Goal: Find specific page/section

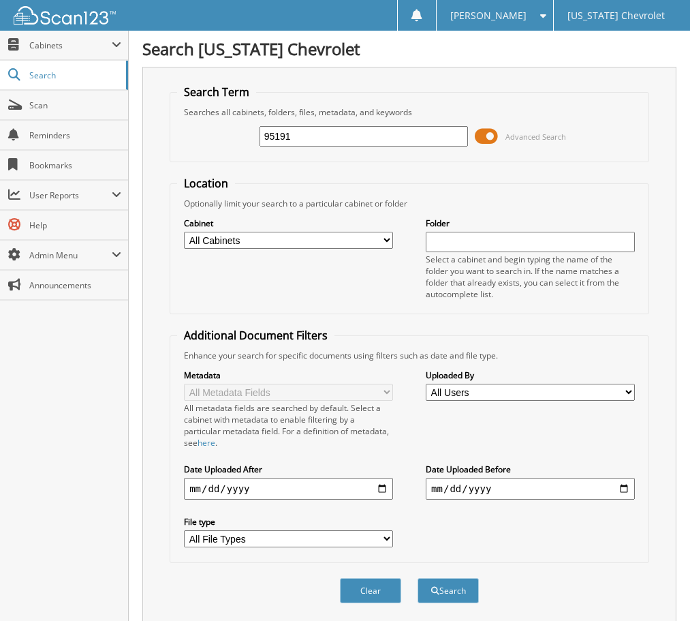
type input "95191"
click at [418, 578] on button "Search" at bounding box center [448, 590] width 61 height 25
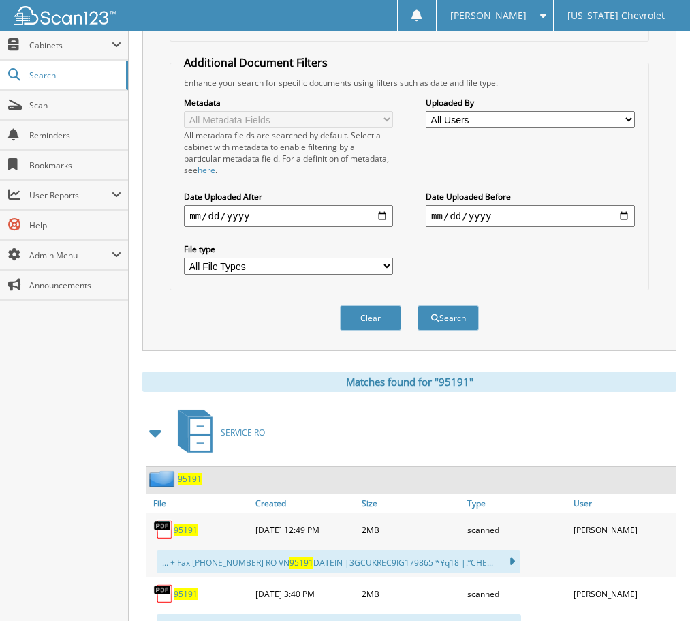
click at [178, 534] on span "95191" at bounding box center [186, 530] width 24 height 12
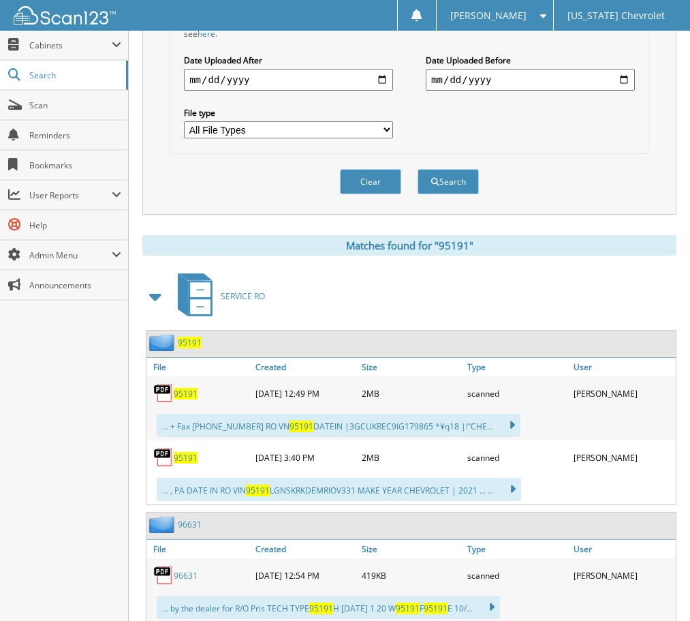
click at [185, 459] on span "95191" at bounding box center [186, 458] width 24 height 12
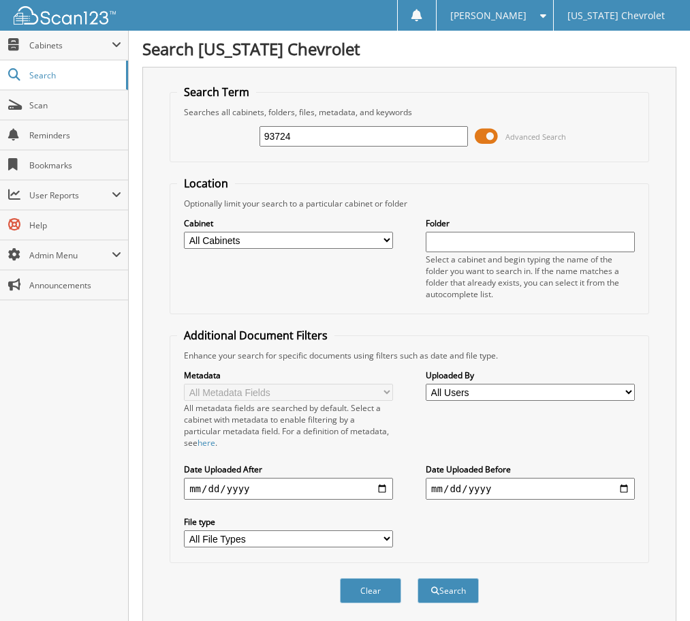
type input "93724"
click at [418, 578] on button "Search" at bounding box center [448, 590] width 61 height 25
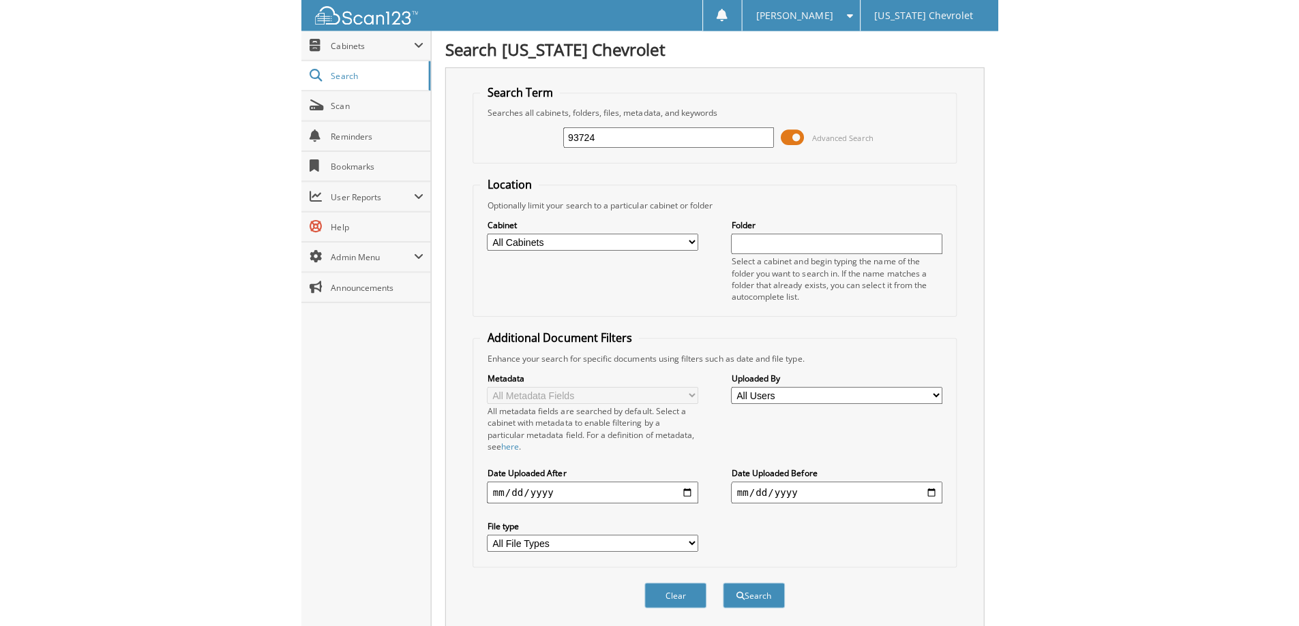
scroll to position [273, 0]
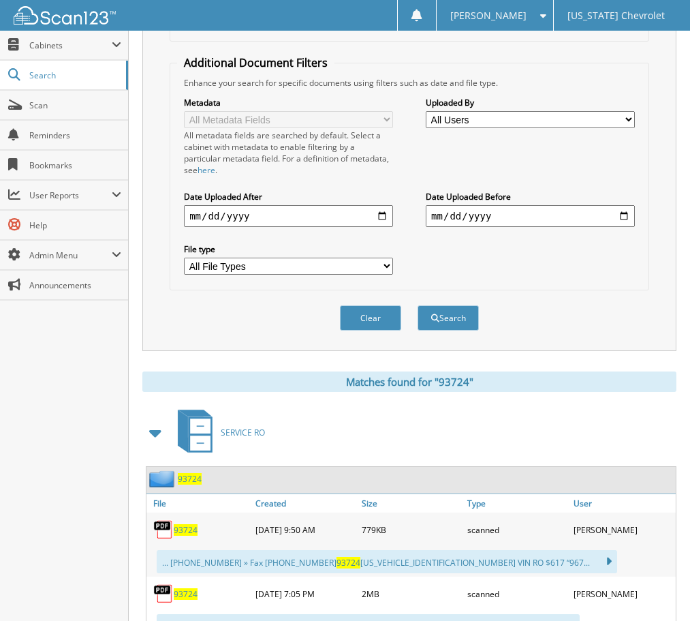
click at [183, 534] on span "93724" at bounding box center [186, 530] width 24 height 12
click at [187, 592] on span "93724" at bounding box center [186, 594] width 24 height 12
